Goal: Task Accomplishment & Management: Complete application form

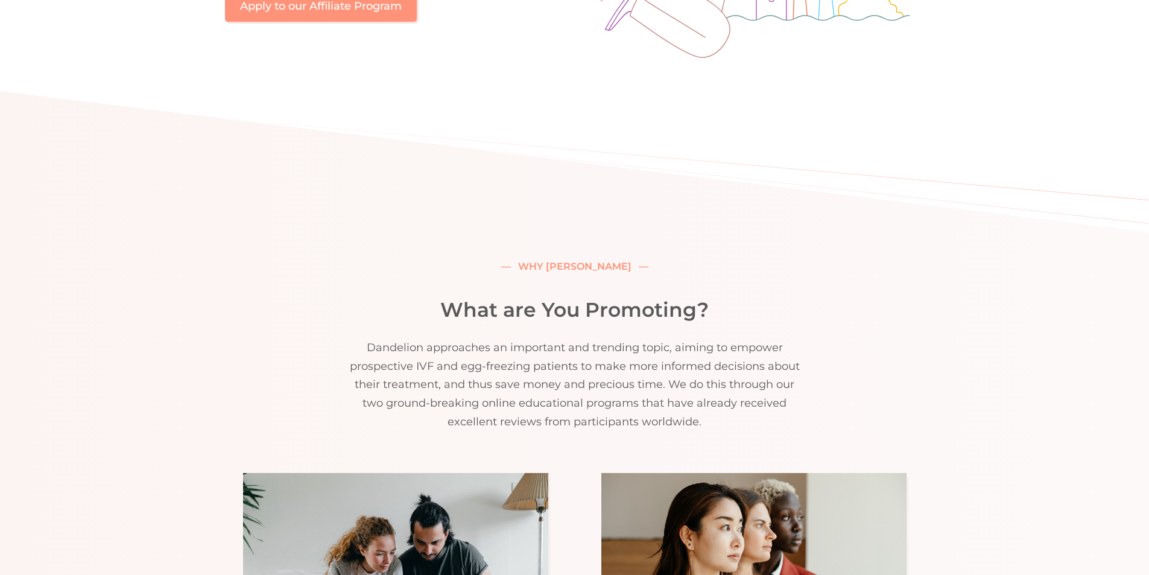
scroll to position [312, 0]
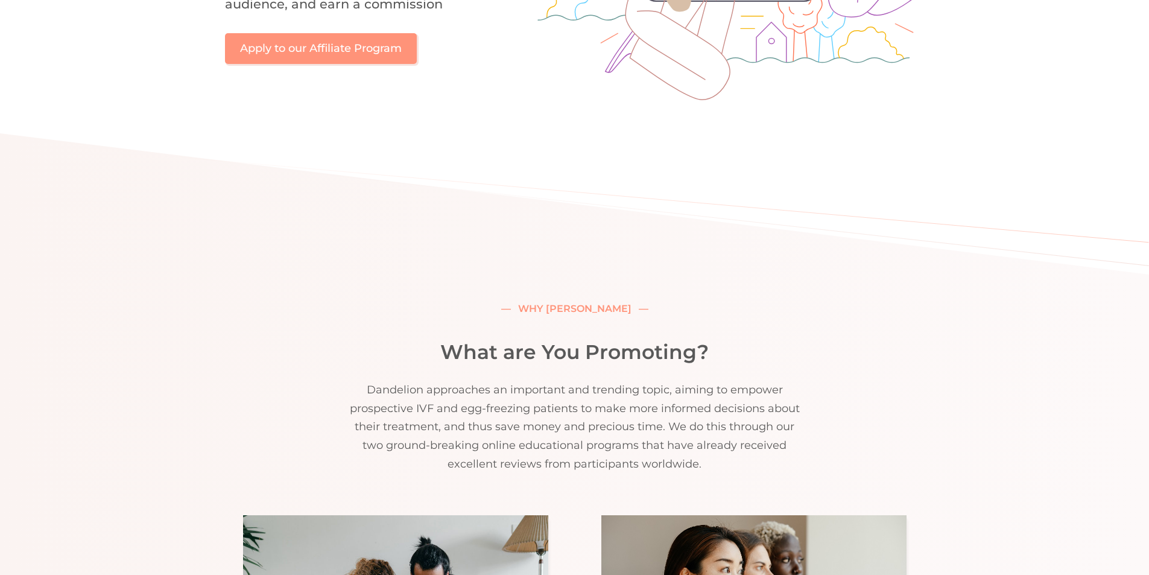
click at [288, 36] on link "Apply to our Affiliate Program" at bounding box center [322, 49] width 192 height 31
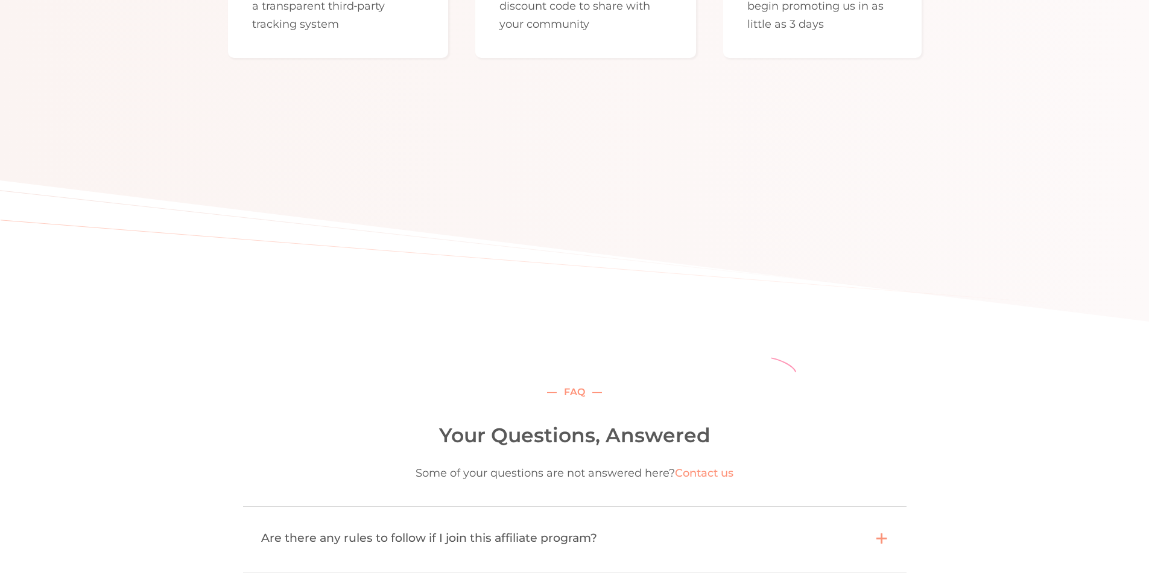
scroll to position [2061, 0]
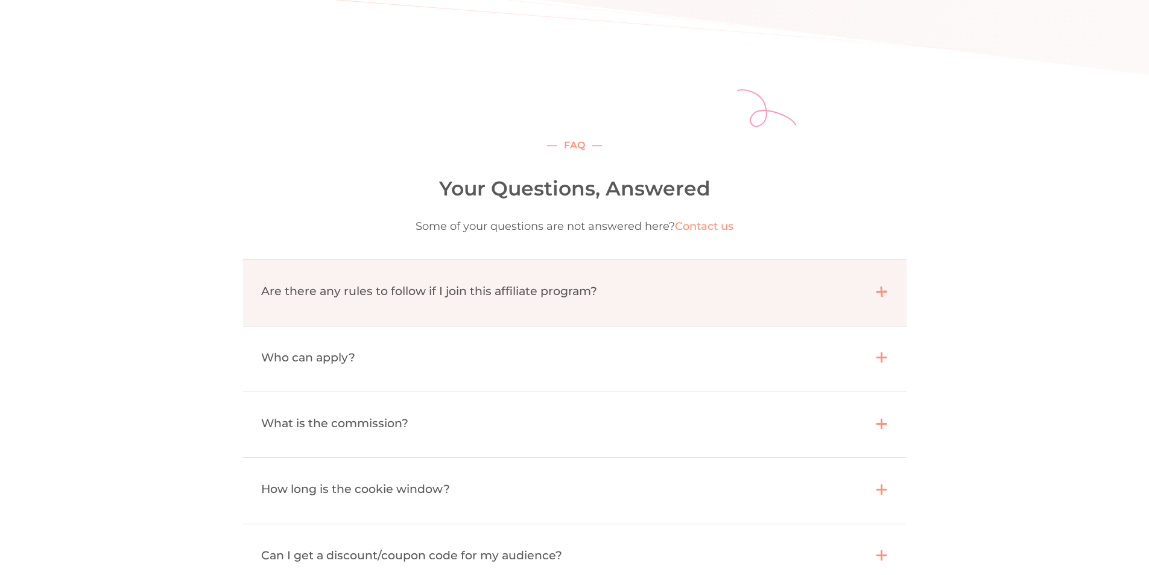
click at [367, 300] on div "Are there any rules to follow if I join this affiliate program?" at bounding box center [559, 291] width 596 height 19
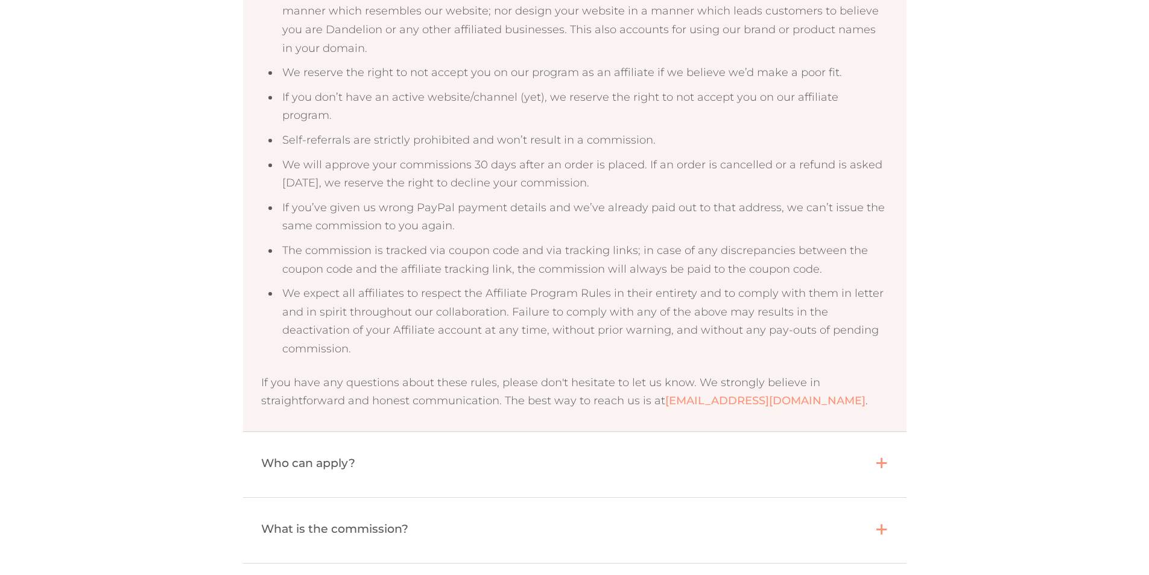
scroll to position [2664, 0]
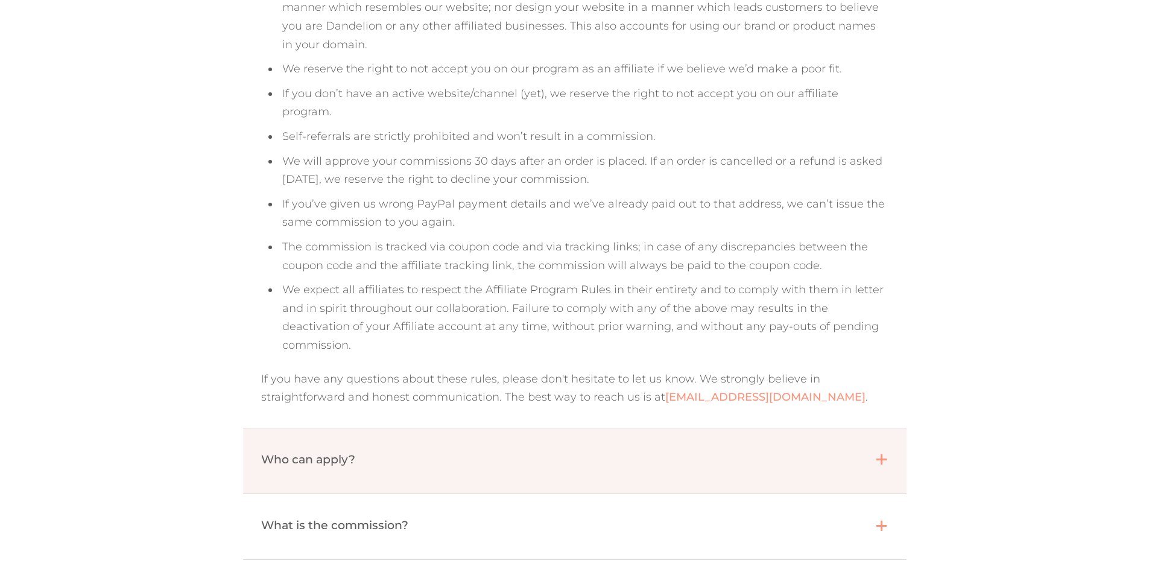
click at [373, 439] on div "Who can apply?  " at bounding box center [574, 460] width 663 height 65
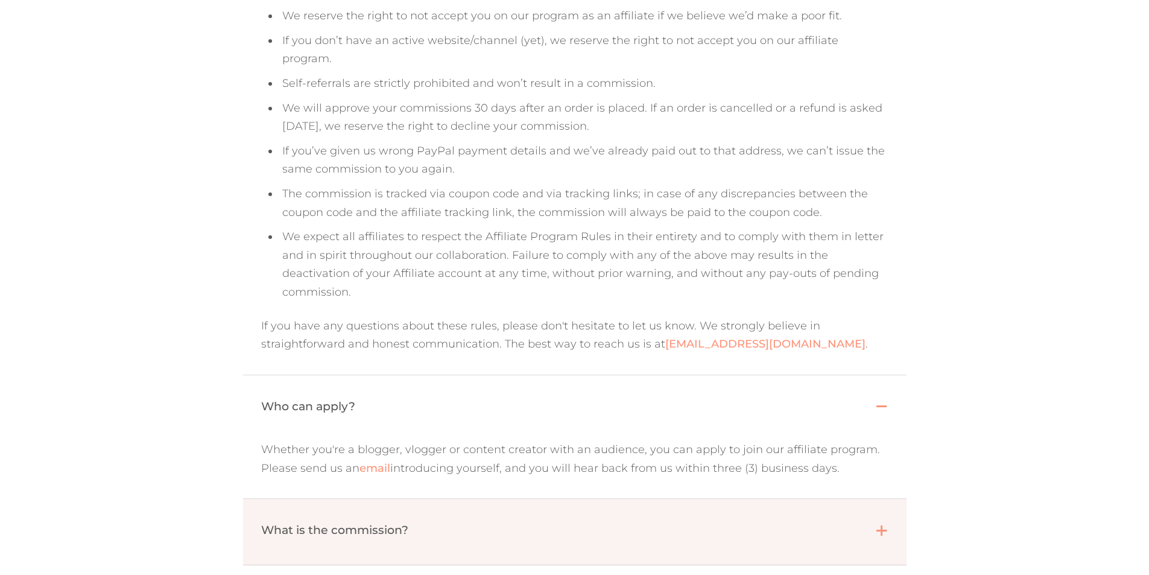
scroll to position [2724, 0]
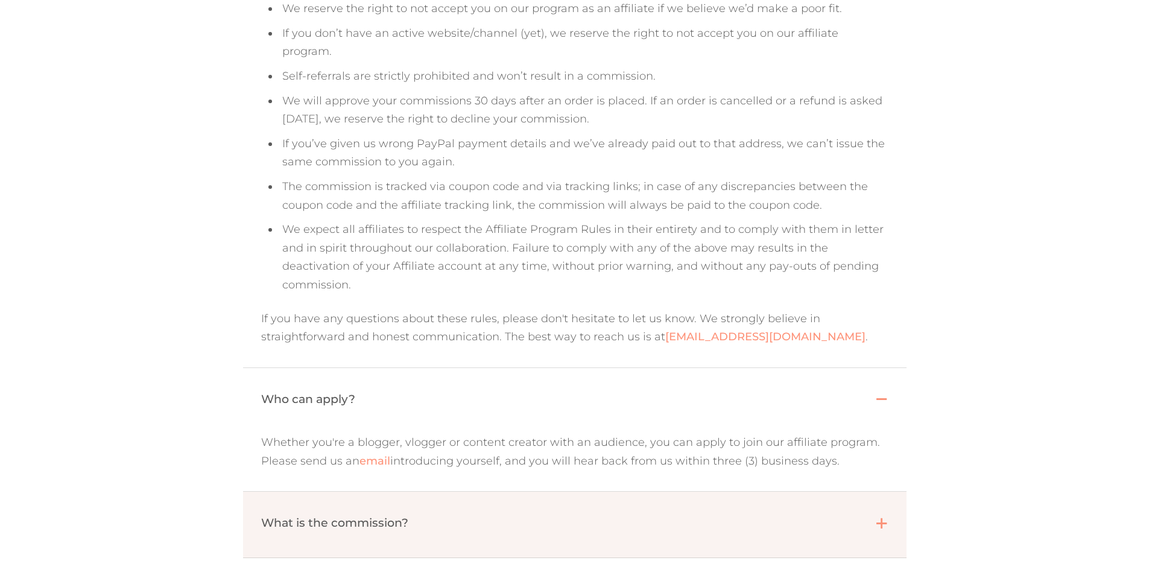
click at [362, 513] on div "What is the commission?" at bounding box center [559, 522] width 596 height 19
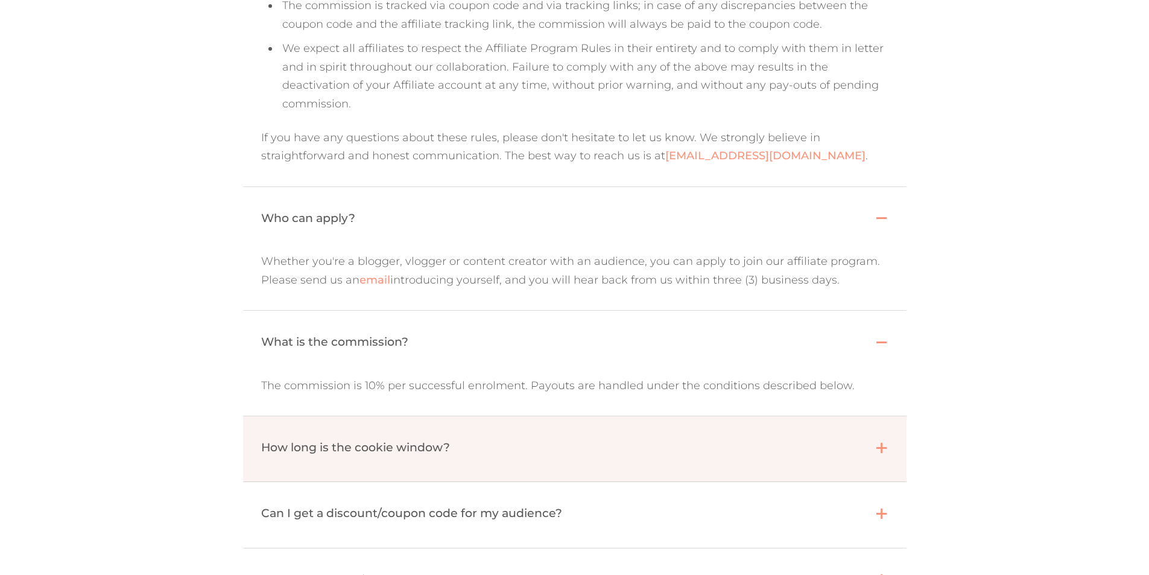
click at [388, 433] on div "How long is the cookie window?  " at bounding box center [574, 448] width 663 height 65
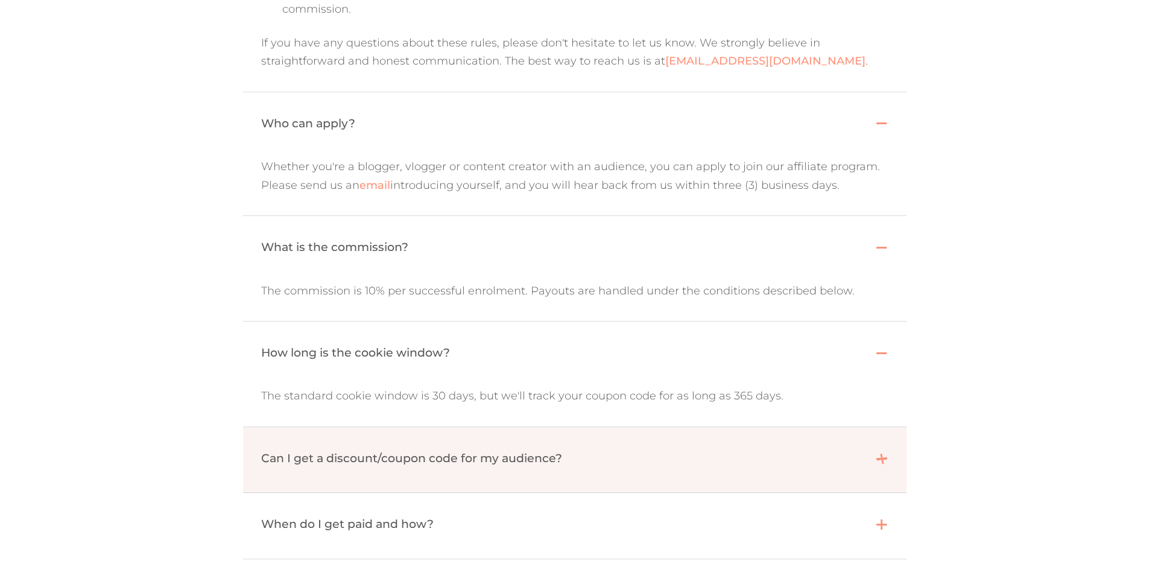
scroll to position [3026, 0]
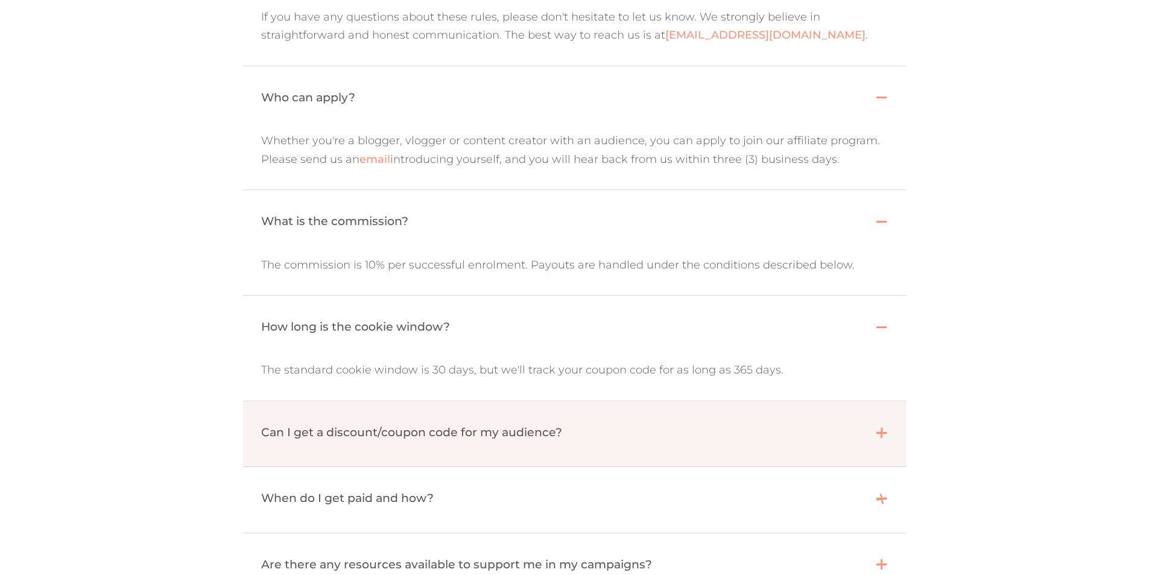
click at [415, 425] on div "Can I get a discount/coupon code for my audience?  " at bounding box center [574, 433] width 663 height 65
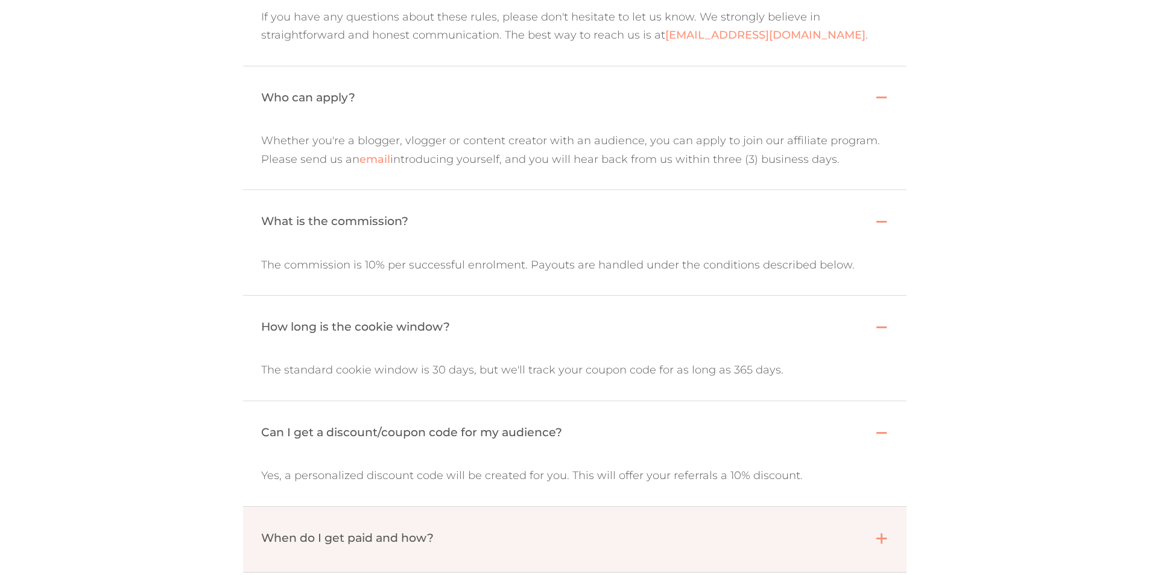
click at [422, 528] on div "When do I get paid and how?" at bounding box center [559, 537] width 596 height 19
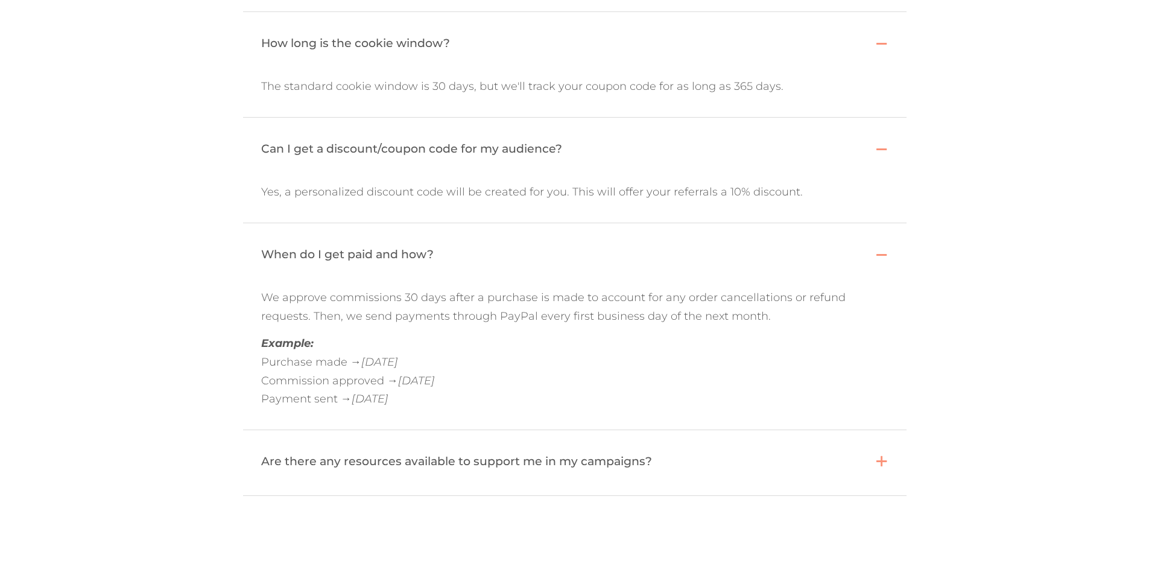
scroll to position [3327, 0]
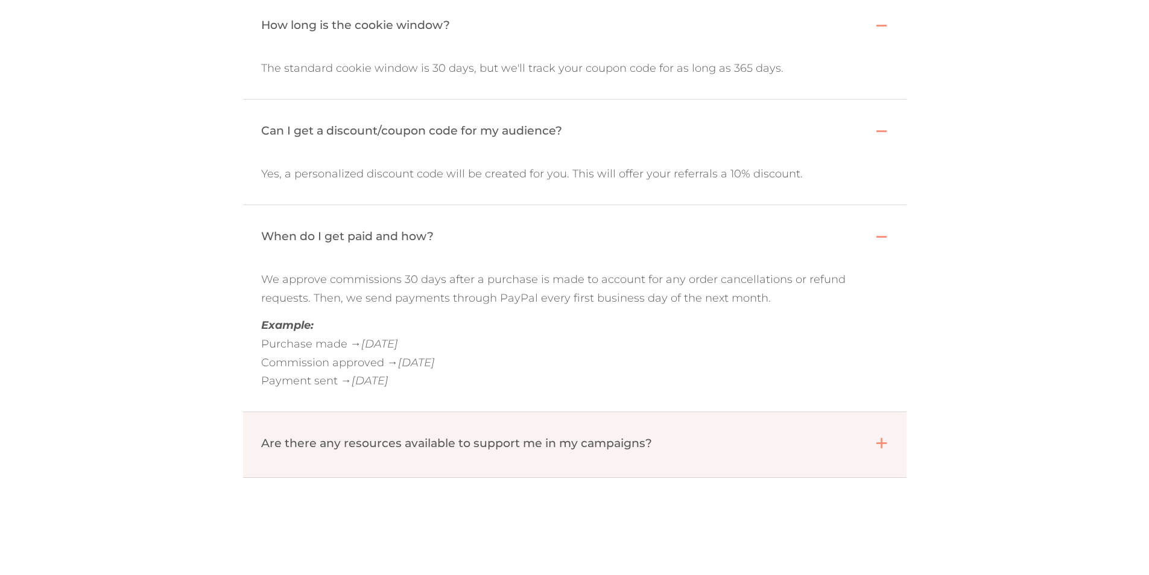
click at [417, 425] on div "Are there any resources available to support me in my campaigns?  " at bounding box center [574, 444] width 663 height 65
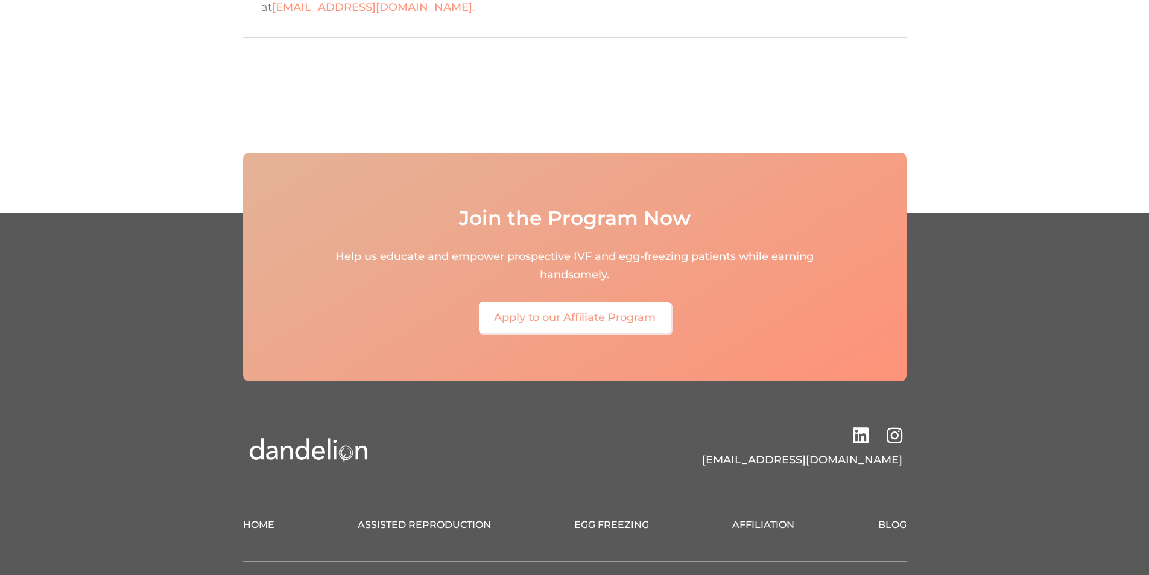
scroll to position [3872, 0]
